Goal: Navigation & Orientation: Find specific page/section

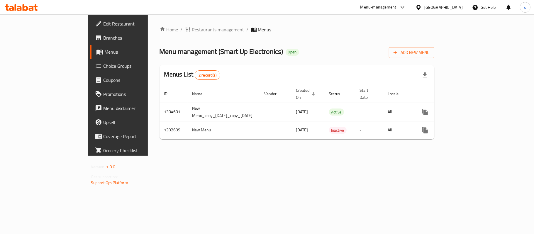
click at [421, 5] on icon at bounding box center [418, 7] width 6 height 6
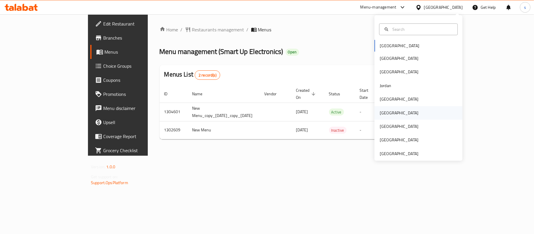
click at [380, 111] on div "[GEOGRAPHIC_DATA]" at bounding box center [399, 113] width 39 height 6
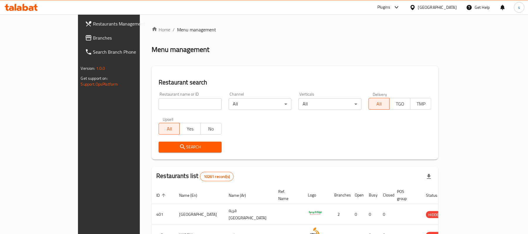
click at [93, 41] on span "Branches" at bounding box center [127, 37] width 68 height 7
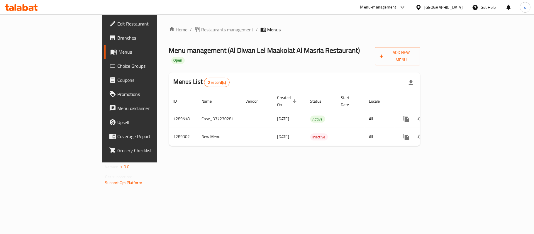
click at [421, 6] on icon at bounding box center [418, 7] width 6 height 6
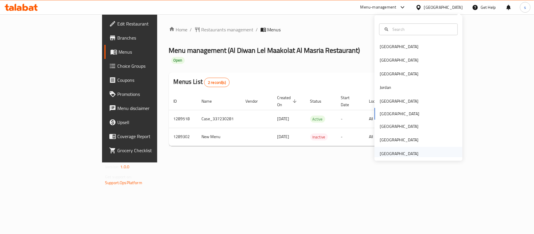
click at [399, 153] on div "[GEOGRAPHIC_DATA]" at bounding box center [399, 153] width 39 height 6
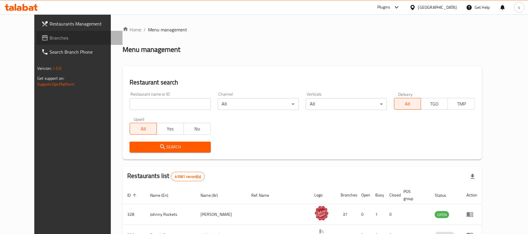
click at [50, 36] on span "Branches" at bounding box center [84, 37] width 68 height 7
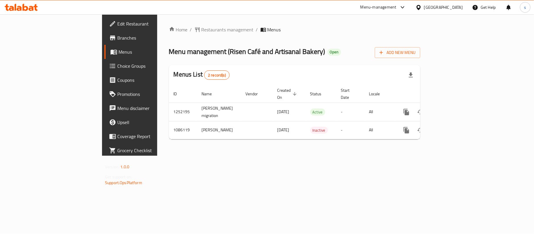
click at [401, 9] on icon at bounding box center [402, 7] width 7 height 7
click at [369, 62] on div "Restaurant-Management" at bounding box center [347, 65] width 46 height 6
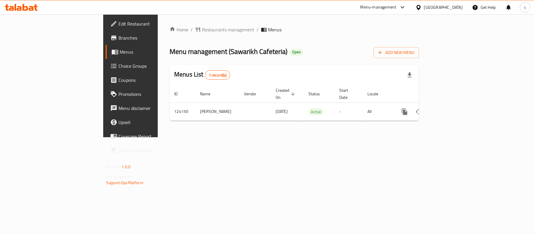
click at [432, 6] on div "[GEOGRAPHIC_DATA]" at bounding box center [443, 7] width 39 height 6
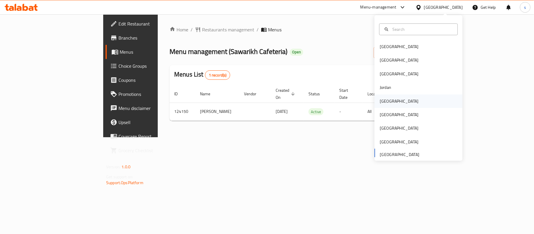
click at [383, 102] on div "[GEOGRAPHIC_DATA]" at bounding box center [399, 101] width 39 height 6
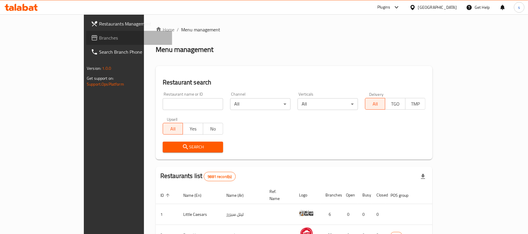
click at [99, 39] on span "Branches" at bounding box center [133, 37] width 68 height 7
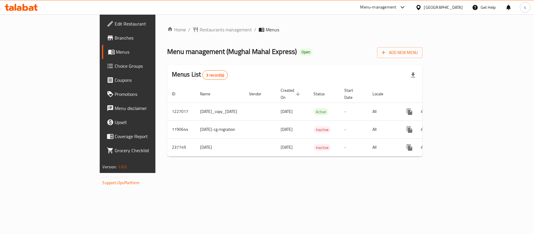
click at [451, 6] on div "Kuwait" at bounding box center [443, 7] width 39 height 6
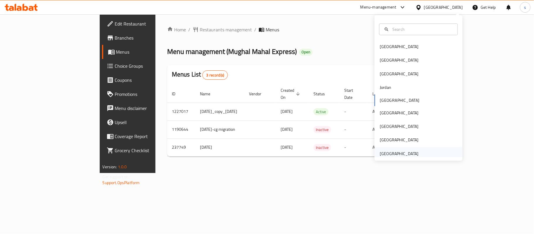
click at [391, 154] on div "[GEOGRAPHIC_DATA]" at bounding box center [399, 153] width 39 height 6
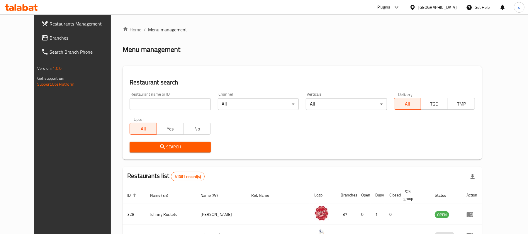
click at [50, 38] on span "Branches" at bounding box center [84, 37] width 68 height 7
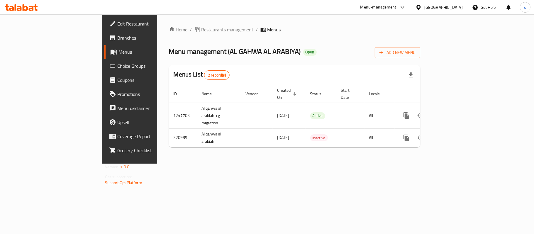
click at [399, 7] on icon at bounding box center [402, 7] width 7 height 7
click at [369, 72] on div "Restaurant-Management" at bounding box center [346, 64] width 55 height 13
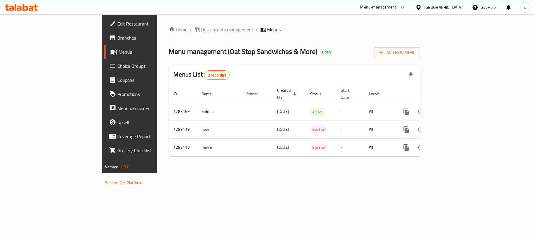
click at [421, 8] on icon at bounding box center [418, 7] width 6 height 6
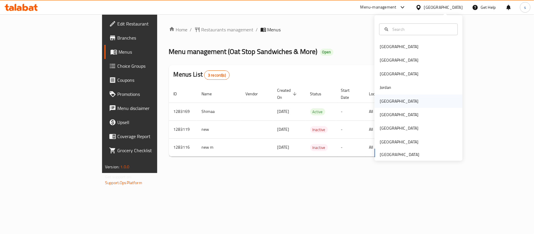
click at [382, 104] on div "[GEOGRAPHIC_DATA]" at bounding box center [399, 101] width 39 height 6
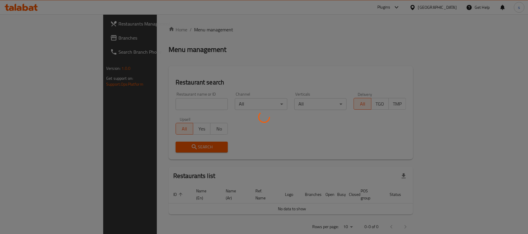
click at [23, 39] on div at bounding box center [264, 117] width 528 height 234
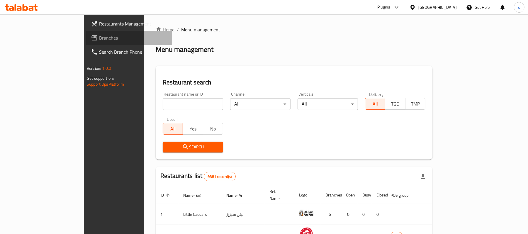
click at [99, 39] on span "Branches" at bounding box center [133, 37] width 68 height 7
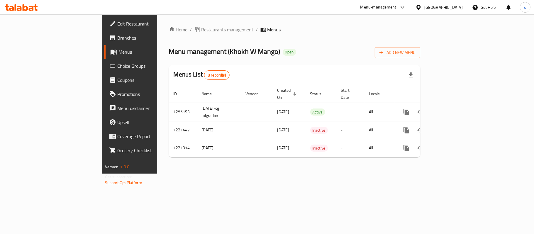
click at [421, 5] on icon at bounding box center [418, 7] width 6 height 6
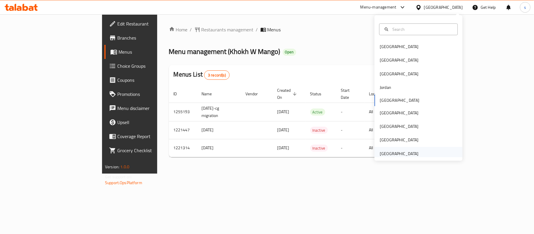
click at [397, 153] on div "[GEOGRAPHIC_DATA]" at bounding box center [399, 153] width 39 height 6
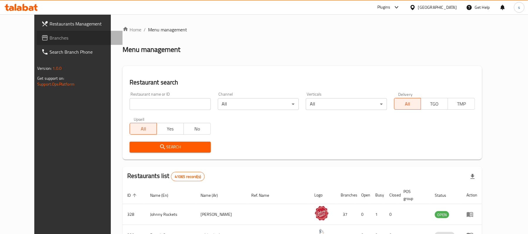
click at [50, 35] on span "Branches" at bounding box center [84, 37] width 68 height 7
